Goal: Task Accomplishment & Management: Manage account settings

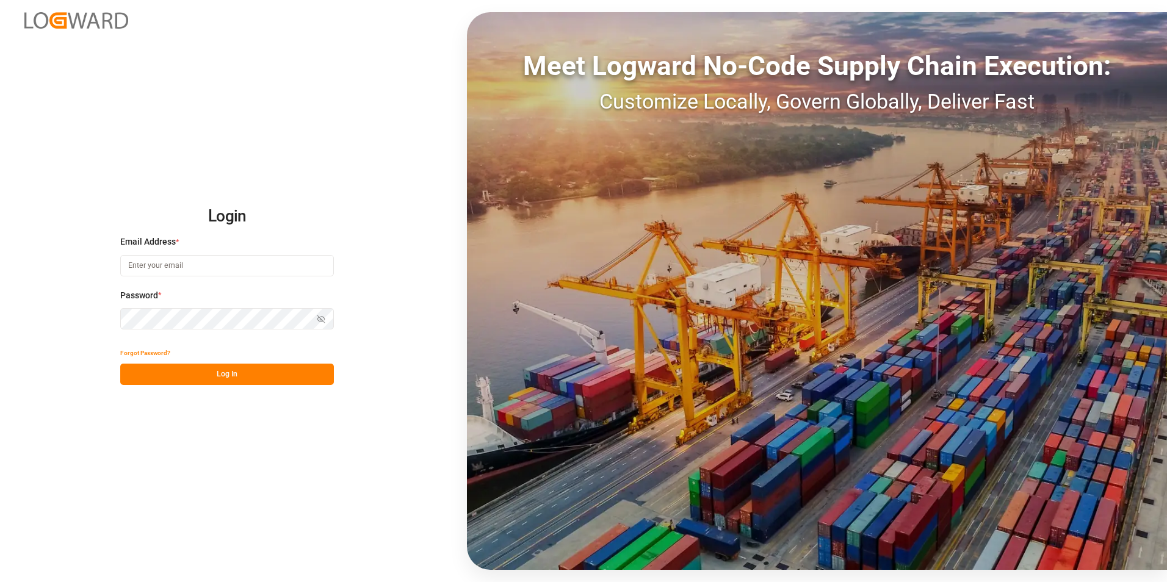
type input "[PERSON_NAME][EMAIL_ADDRESS][DOMAIN_NAME]"
click at [252, 385] on button "Log In" at bounding box center [227, 374] width 214 height 21
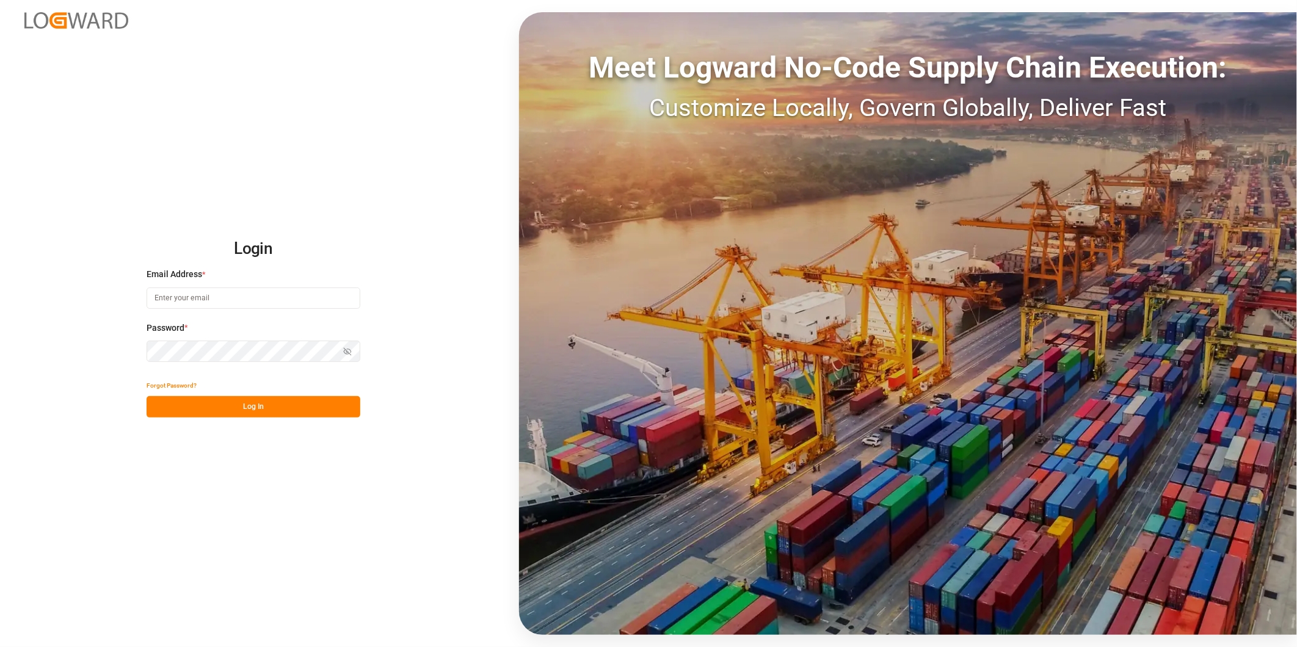
type input "[PERSON_NAME][EMAIL_ADDRESS][DOMAIN_NAME]"
click at [277, 410] on button "Log In" at bounding box center [254, 406] width 214 height 21
